Goal: Check status: Check status

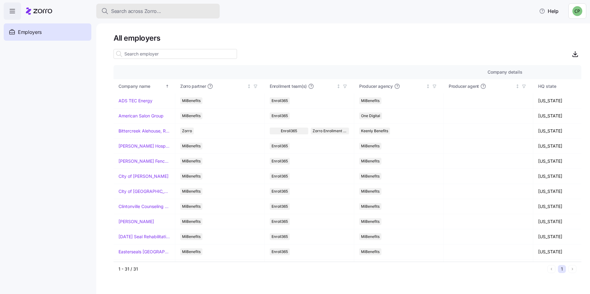
click at [154, 7] on button "Search across Zorro..." at bounding box center [157, 11] width 123 height 15
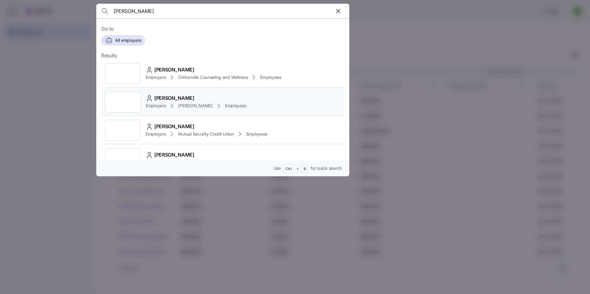
type input "Henn"
click at [187, 103] on span "Dayton Andrews" at bounding box center [195, 106] width 34 height 6
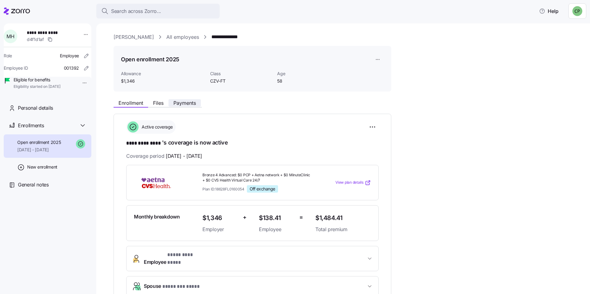
click at [191, 103] on span "Payments" at bounding box center [184, 103] width 23 height 5
